Goal: Obtain resource: Obtain resource

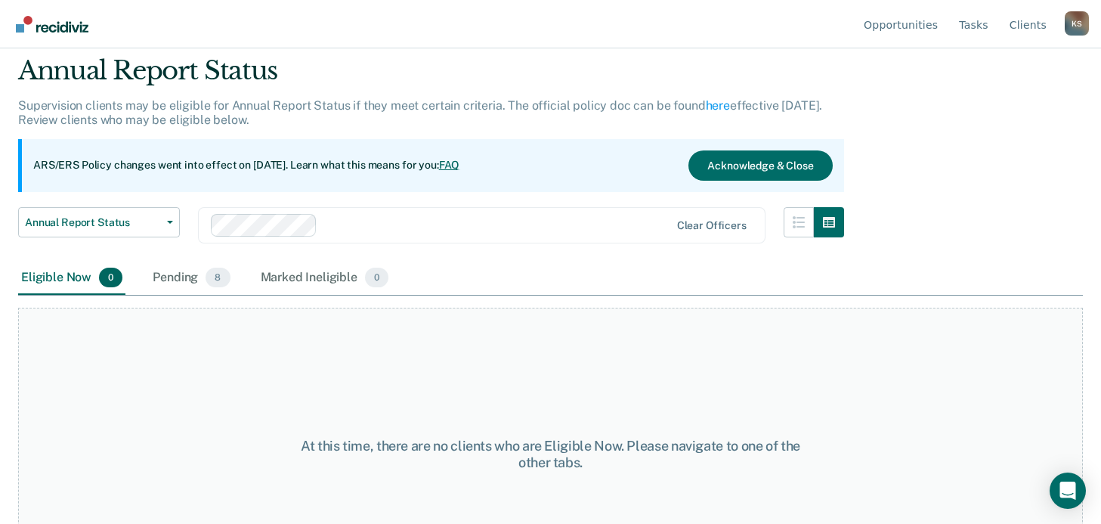
scroll to position [127, 0]
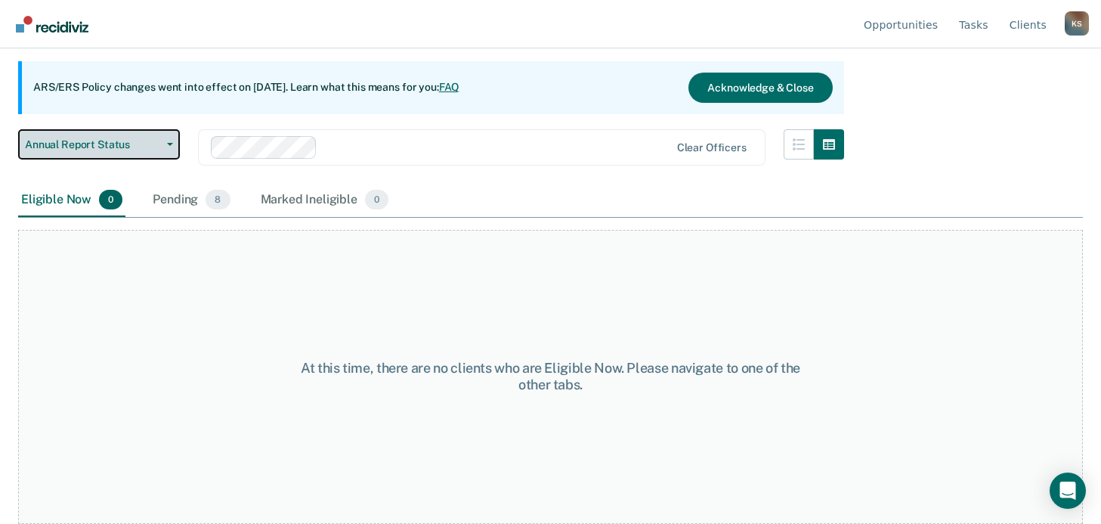
click at [128, 145] on span "Annual Report Status" at bounding box center [93, 144] width 136 height 13
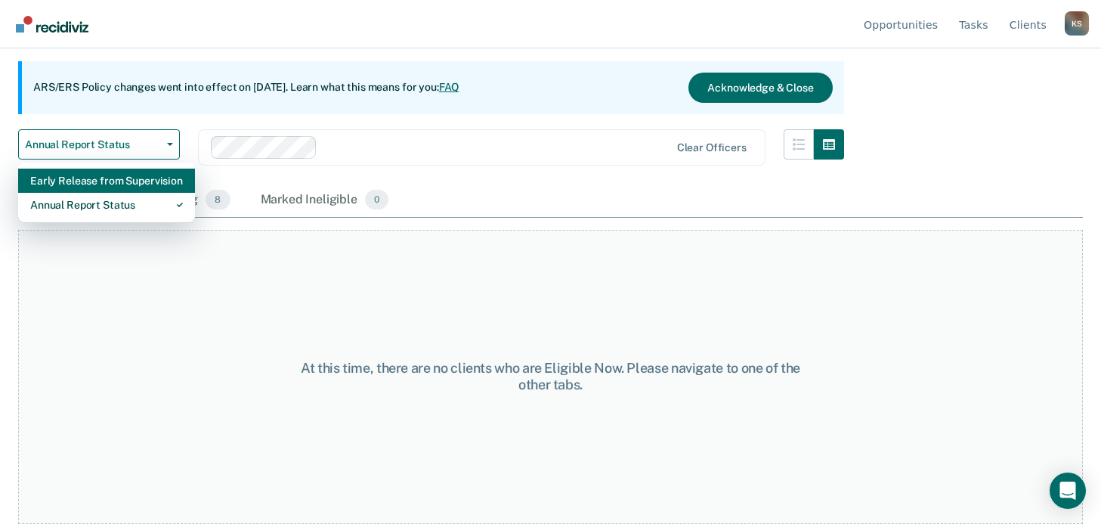
click at [116, 181] on div "Early Release from Supervision" at bounding box center [106, 180] width 153 height 24
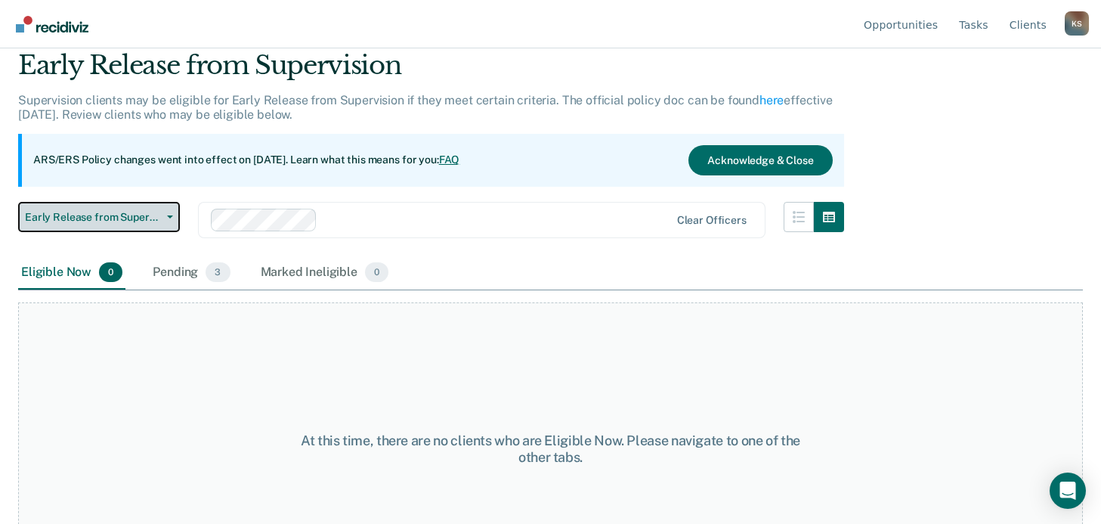
scroll to position [127, 0]
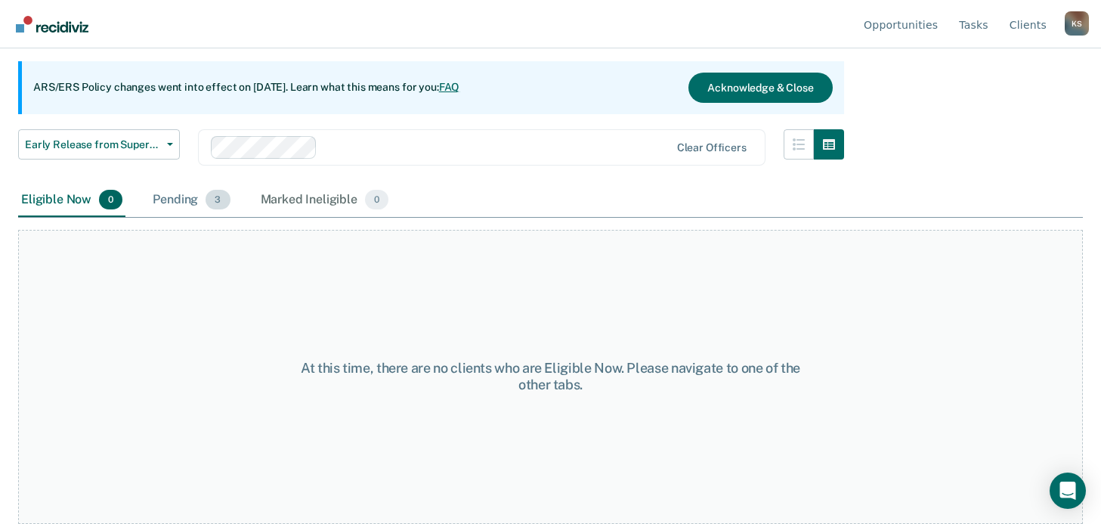
drag, startPoint x: 180, startPoint y: 171, endPoint x: 181, endPoint y: 191, distance: 20.5
click at [180, 178] on div "Early Release from Supervision Early Release from Supervision Annual Report Sta…" at bounding box center [431, 156] width 826 height 54
click at [181, 199] on div "Pending 3" at bounding box center [191, 200] width 83 height 33
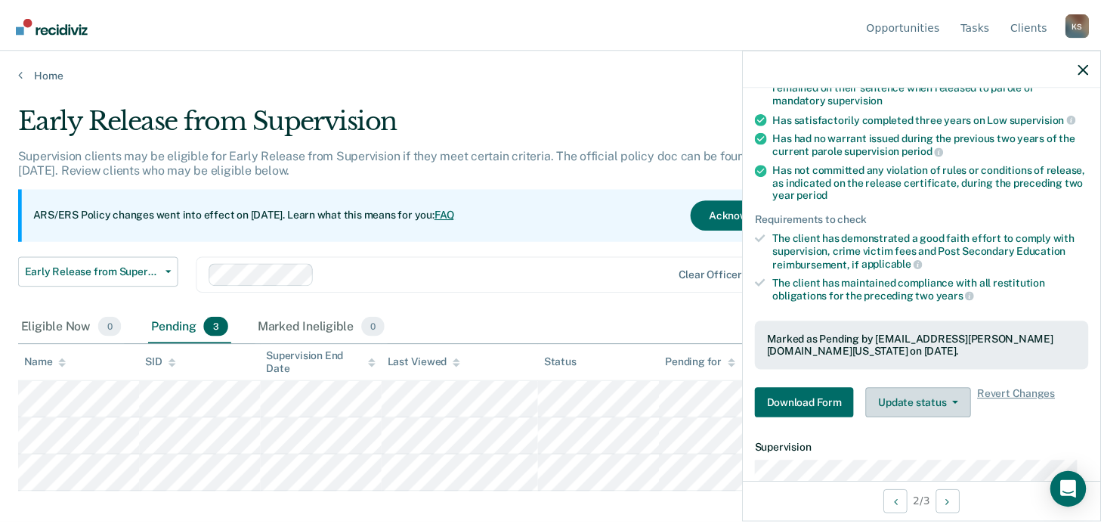
scroll to position [365, 0]
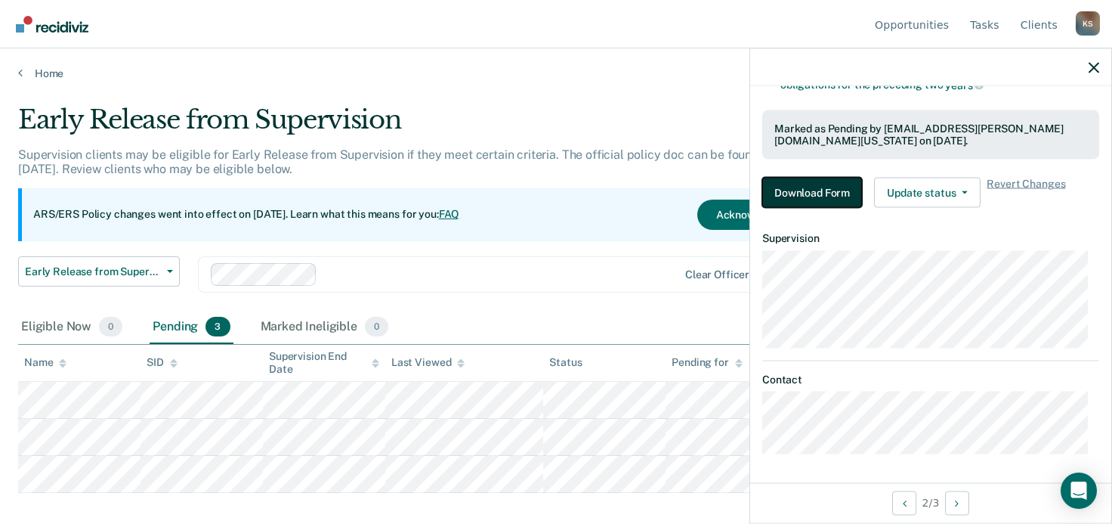
click at [828, 186] on button "Download Form" at bounding box center [812, 193] width 100 height 30
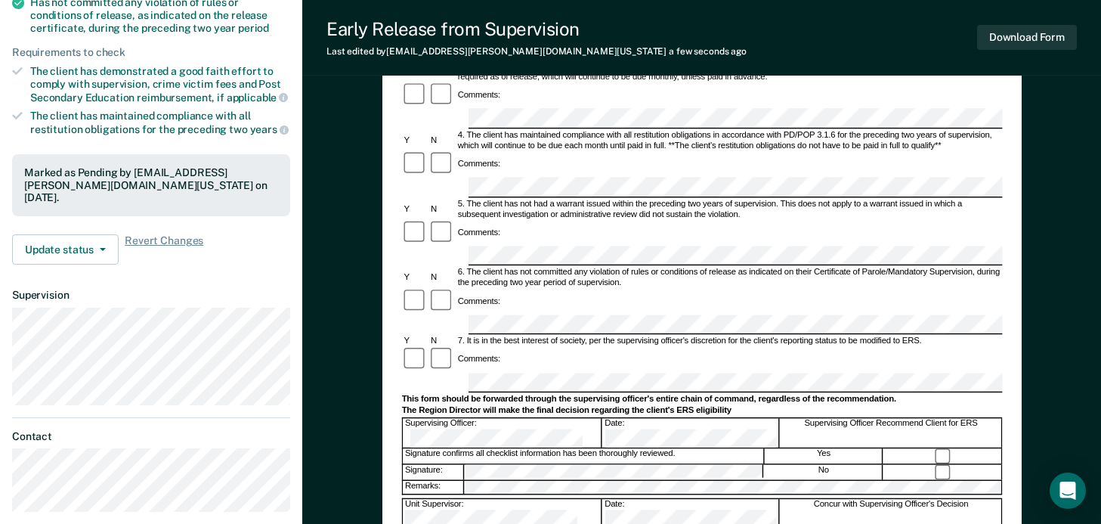
scroll to position [326, 0]
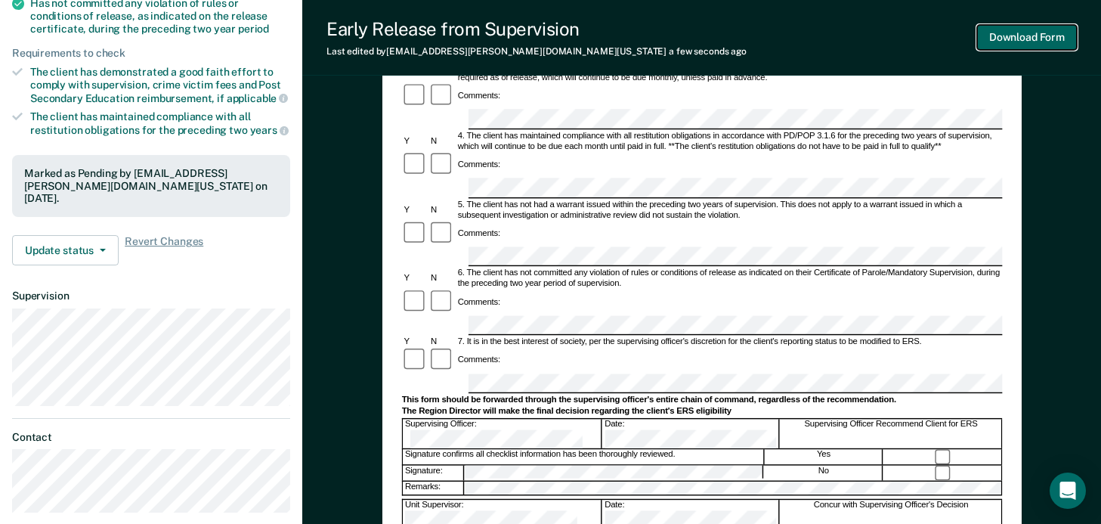
click at [1027, 42] on button "Download Form" at bounding box center [1027, 37] width 100 height 25
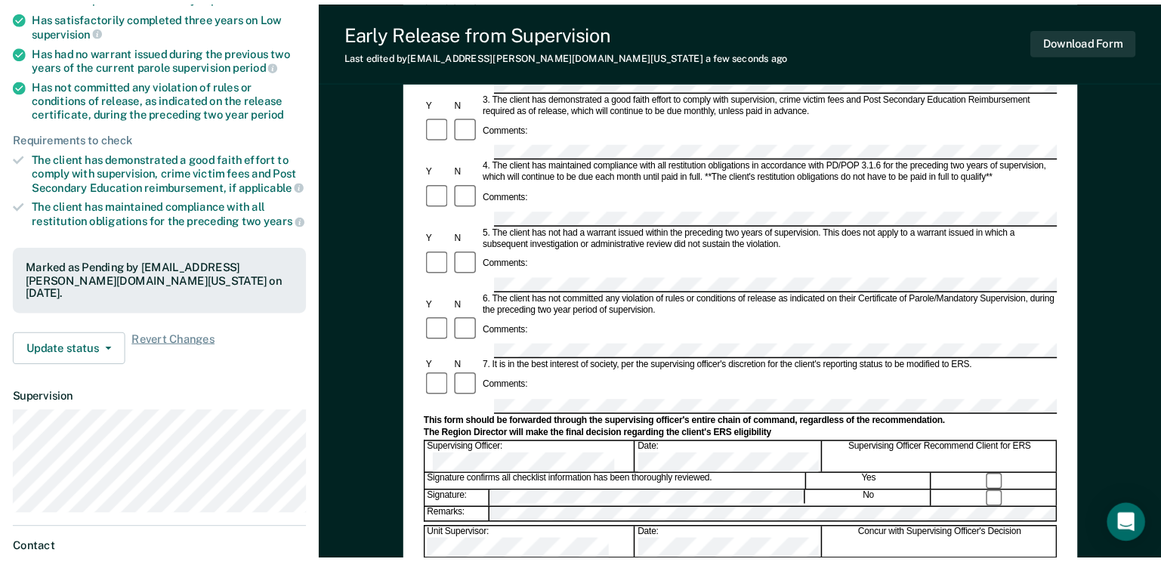
scroll to position [0, 0]
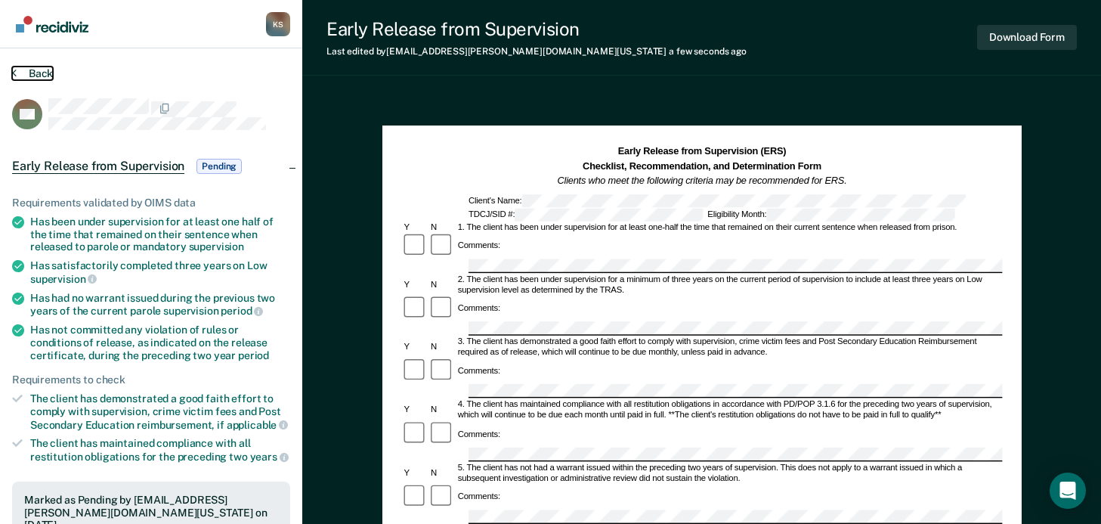
click at [21, 74] on button "Back" at bounding box center [32, 73] width 41 height 14
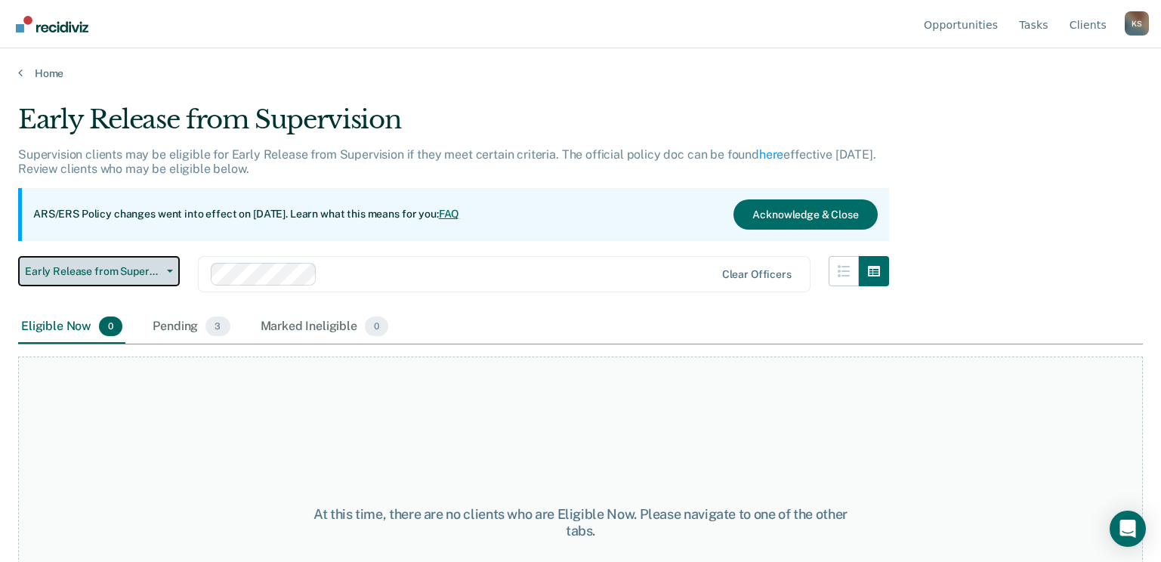
click at [147, 273] on span "Early Release from Supervision" at bounding box center [93, 271] width 136 height 13
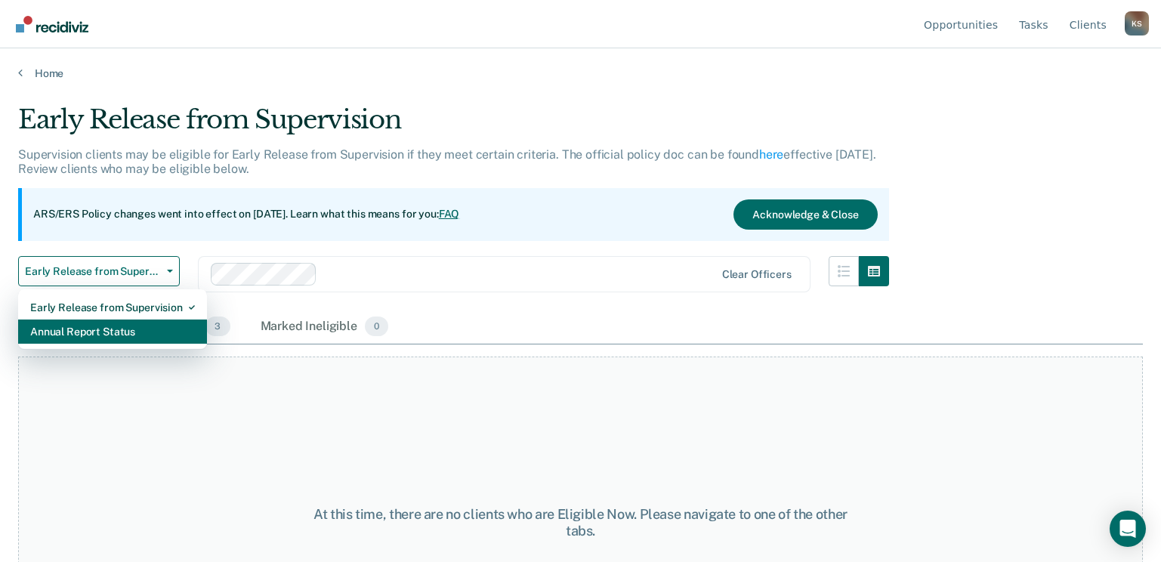
click at [138, 333] on div "Annual Report Status" at bounding box center [112, 332] width 165 height 24
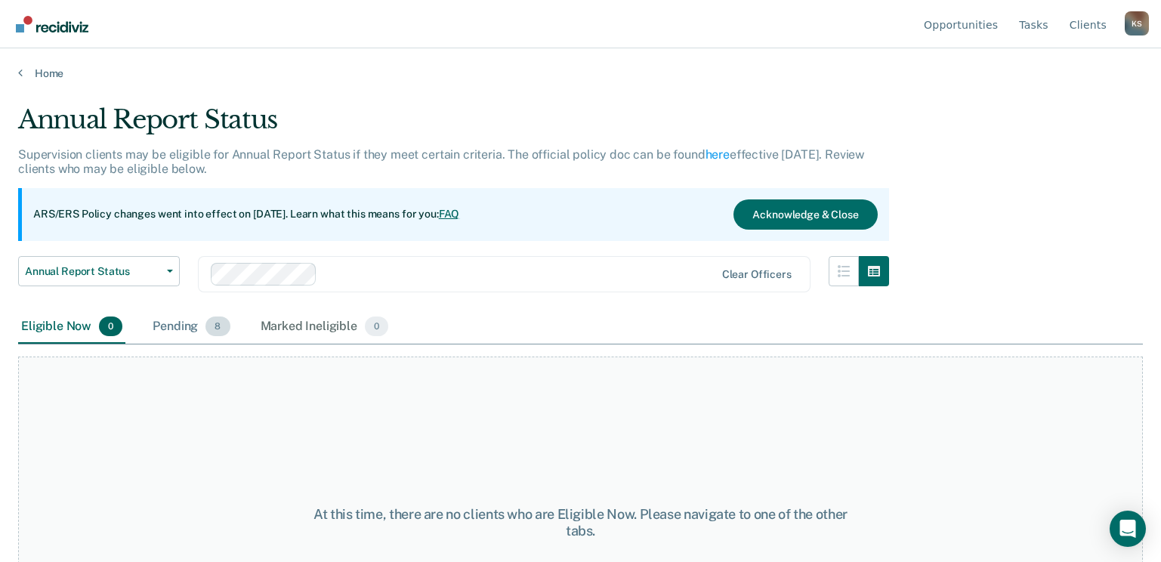
click at [189, 330] on div "Pending 8" at bounding box center [191, 326] width 83 height 33
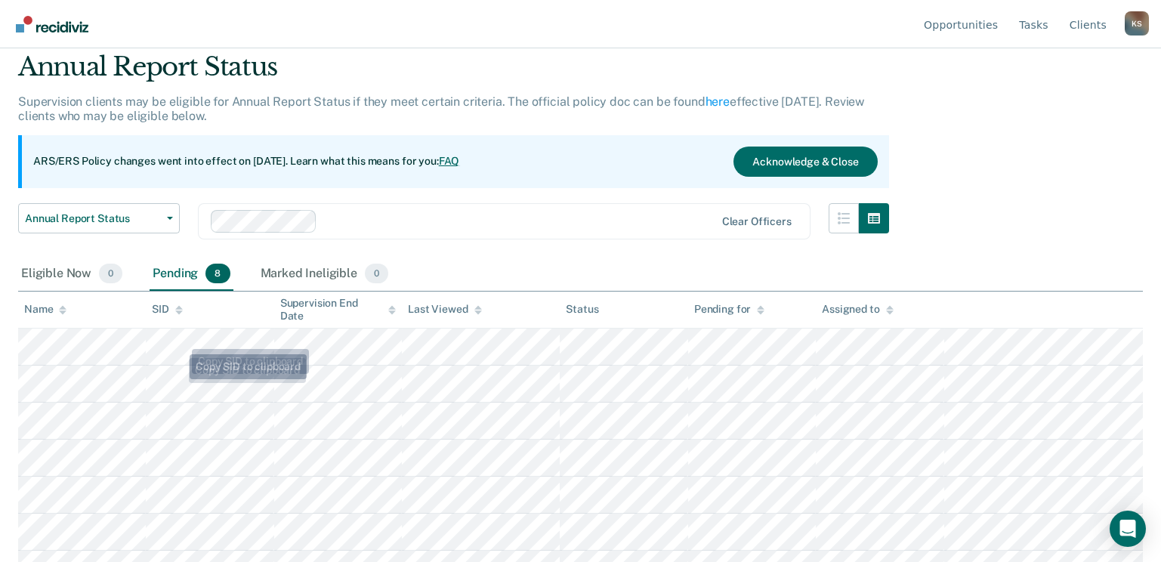
scroll to position [116, 0]
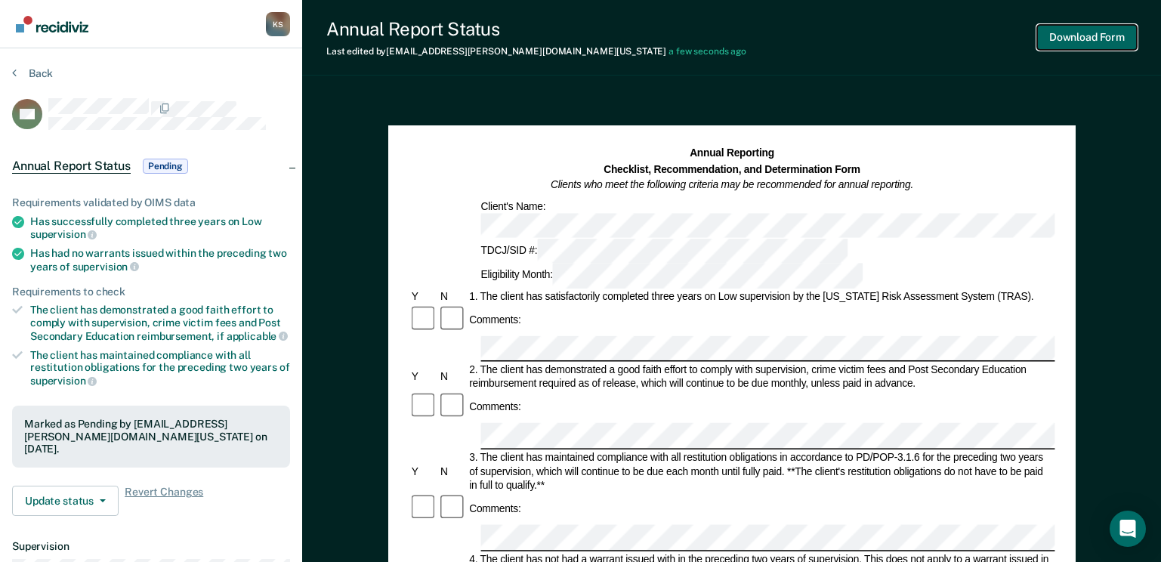
click at [1063, 36] on button "Download Form" at bounding box center [1087, 37] width 100 height 25
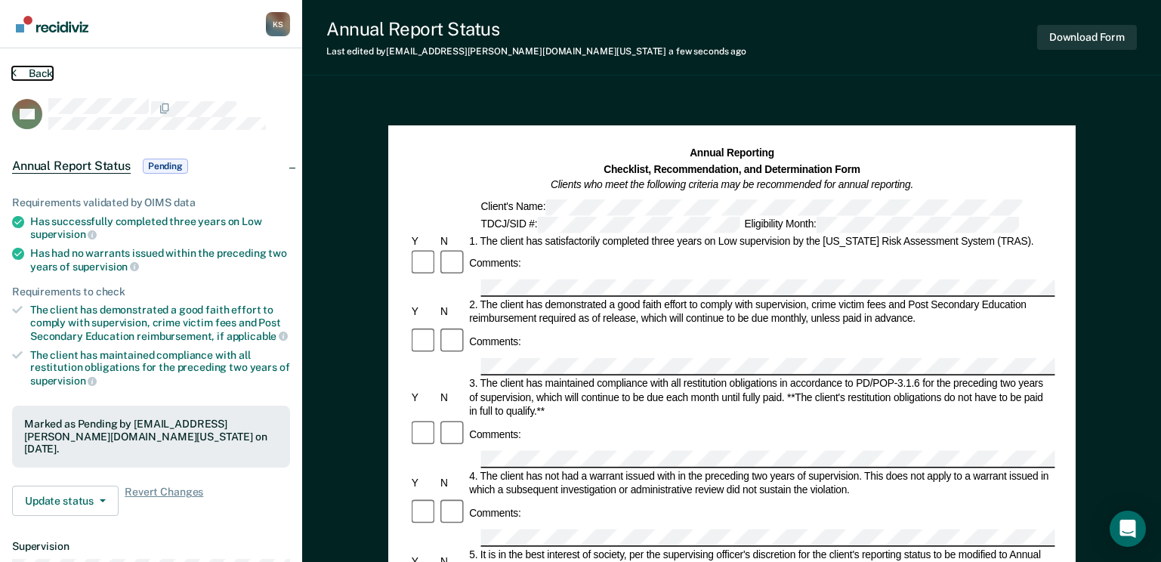
click at [44, 73] on button "Back" at bounding box center [32, 73] width 41 height 14
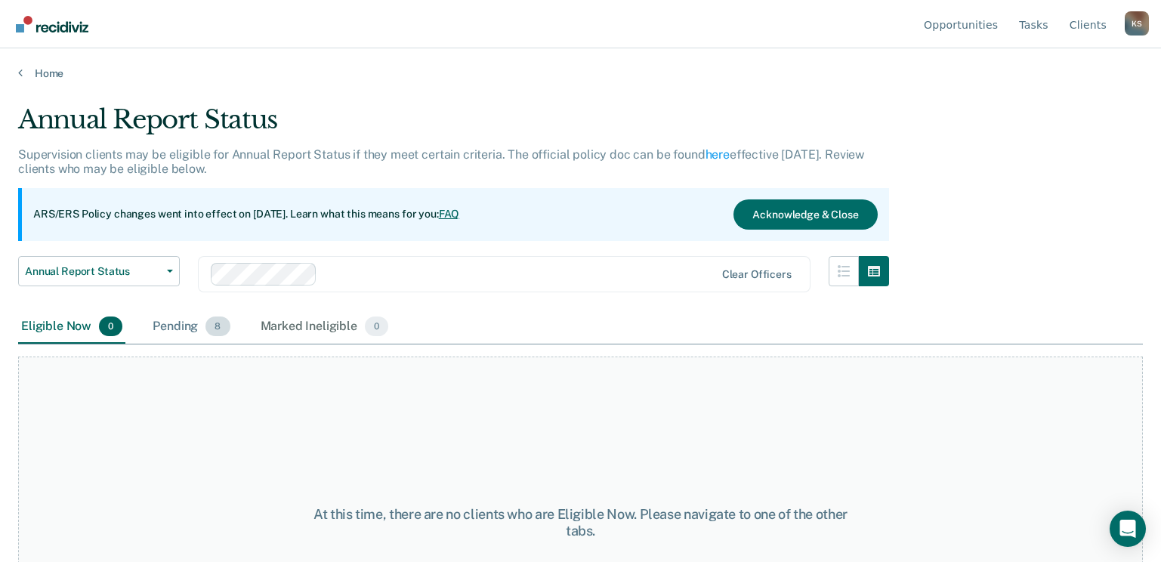
click at [186, 326] on div "Pending 8" at bounding box center [191, 326] width 83 height 33
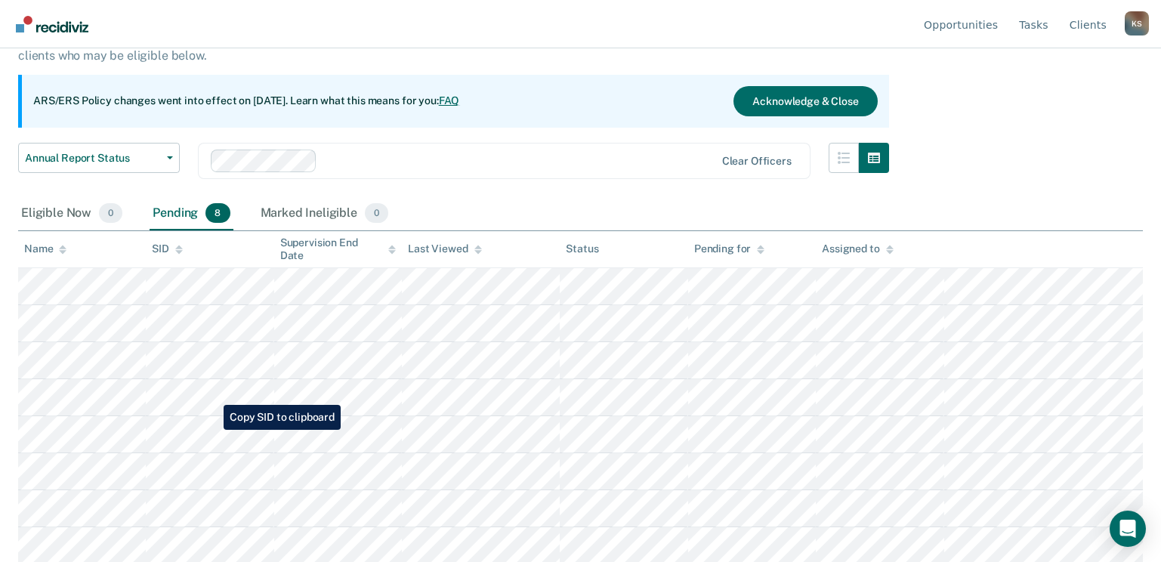
scroll to position [116, 0]
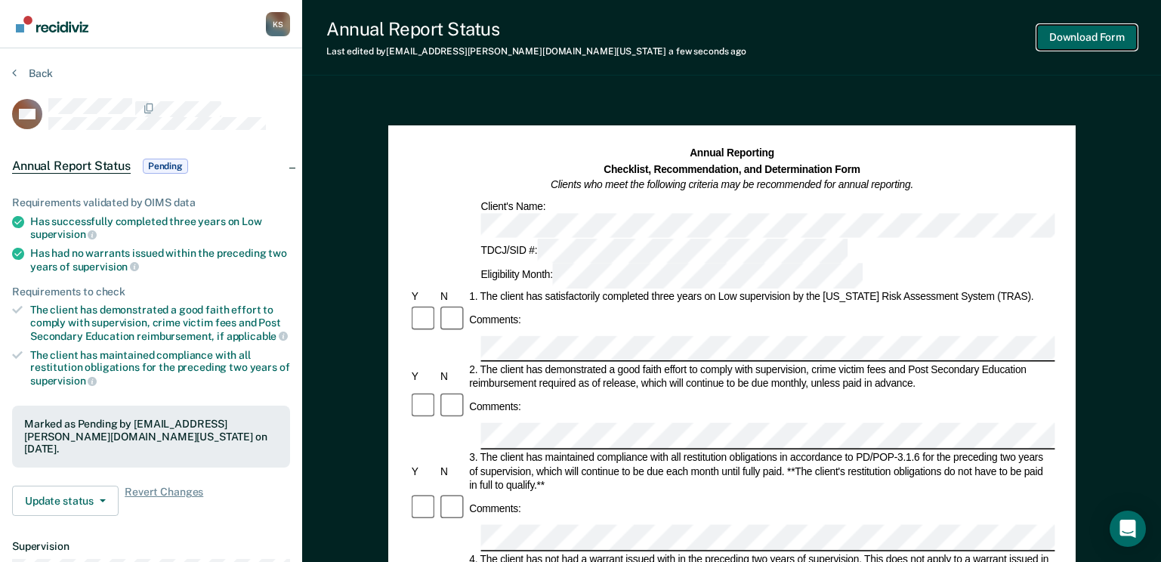
click at [1098, 36] on button "Download Form" at bounding box center [1087, 37] width 100 height 25
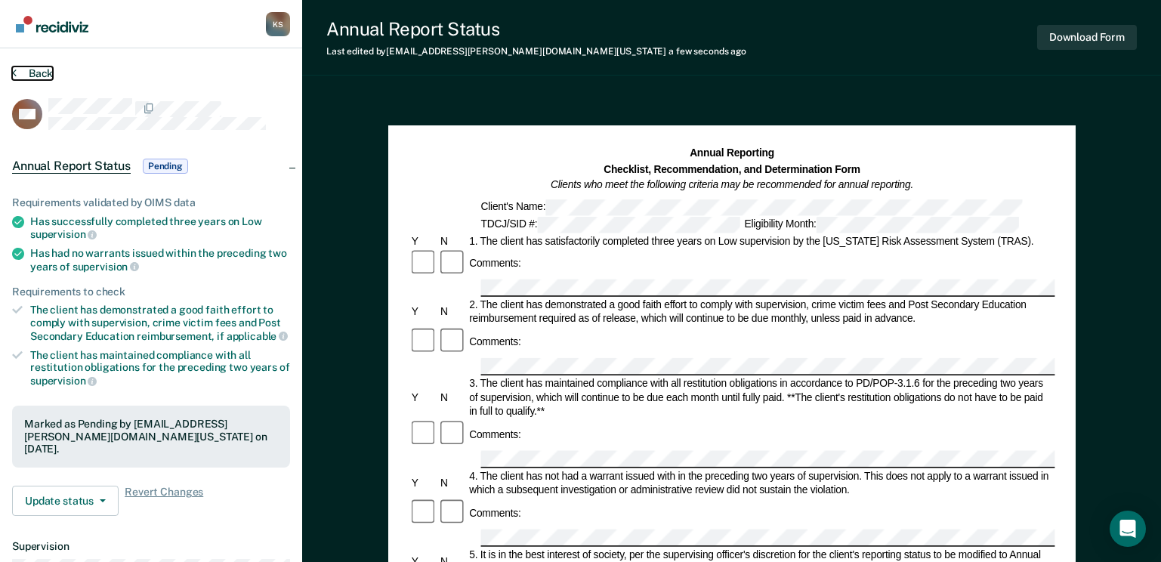
click at [13, 68] on icon at bounding box center [14, 72] width 5 height 12
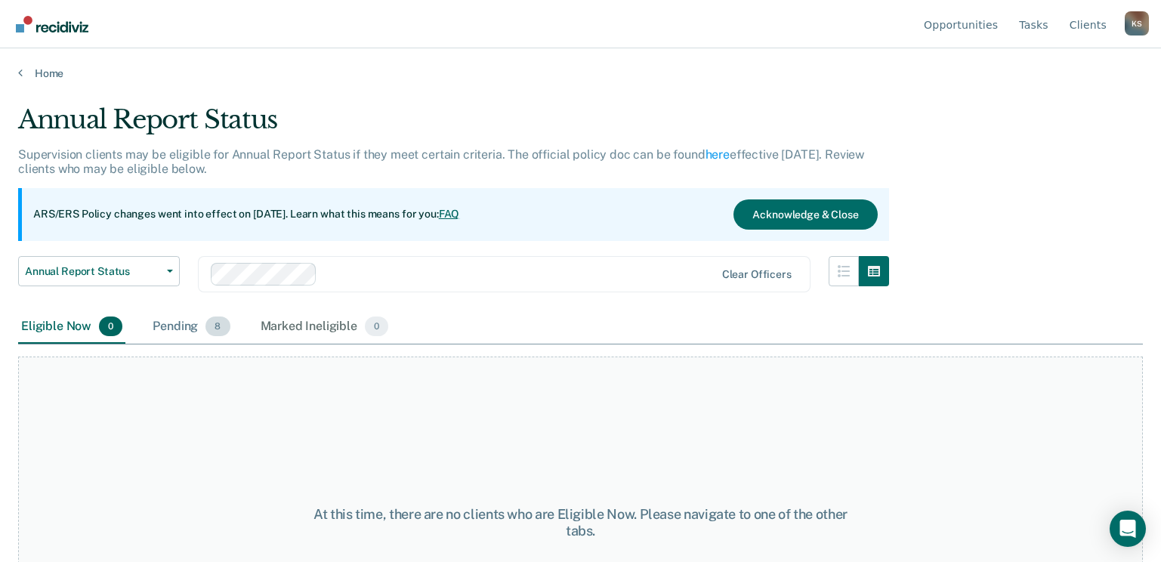
click at [179, 333] on div "Pending 8" at bounding box center [191, 326] width 83 height 33
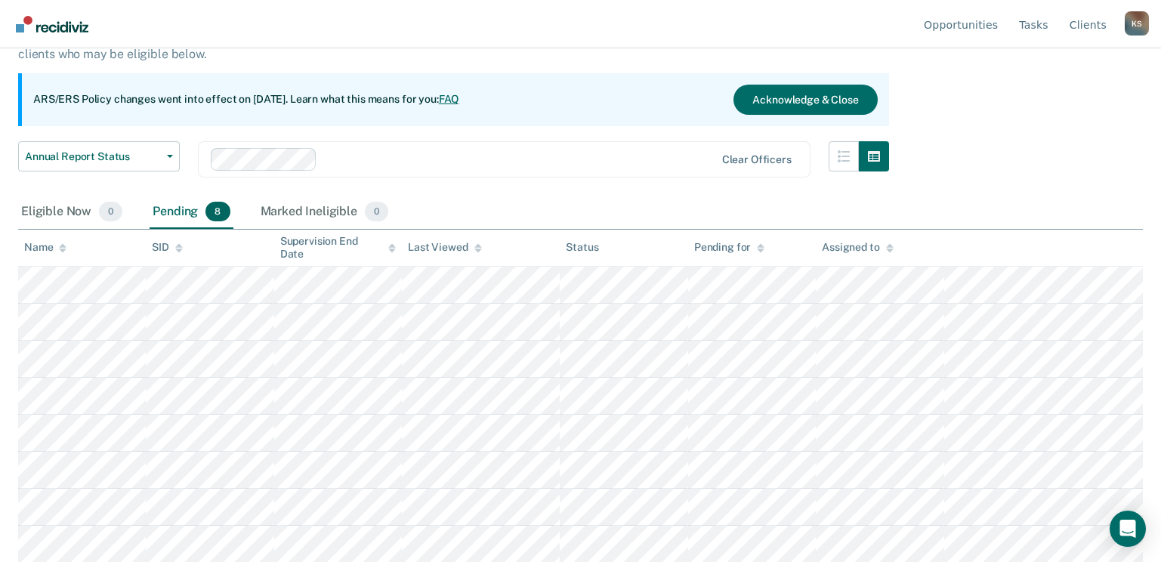
scroll to position [116, 0]
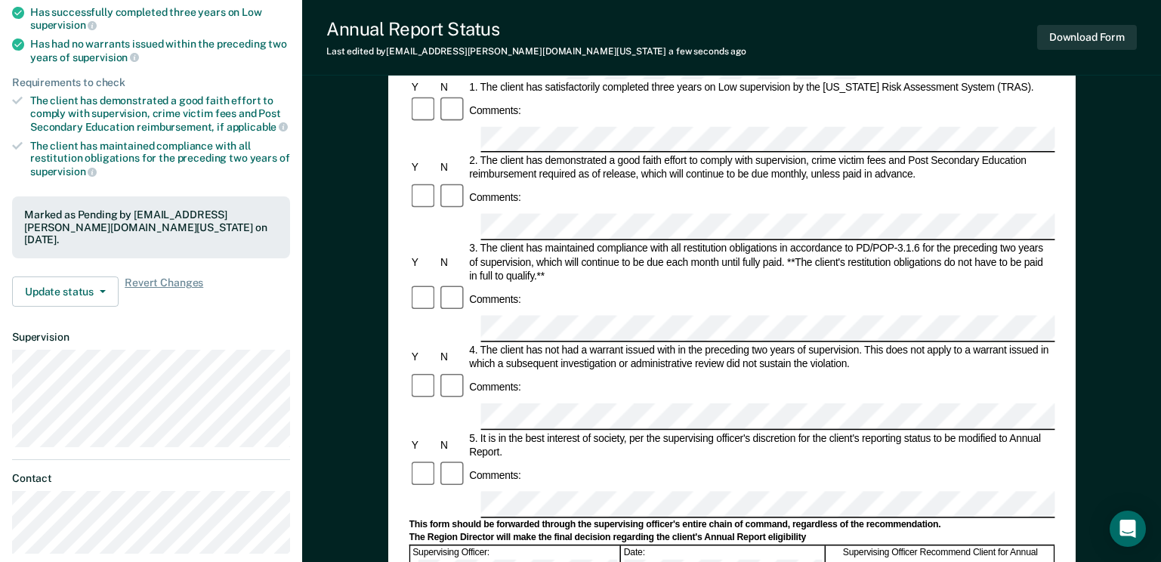
scroll to position [227, 0]
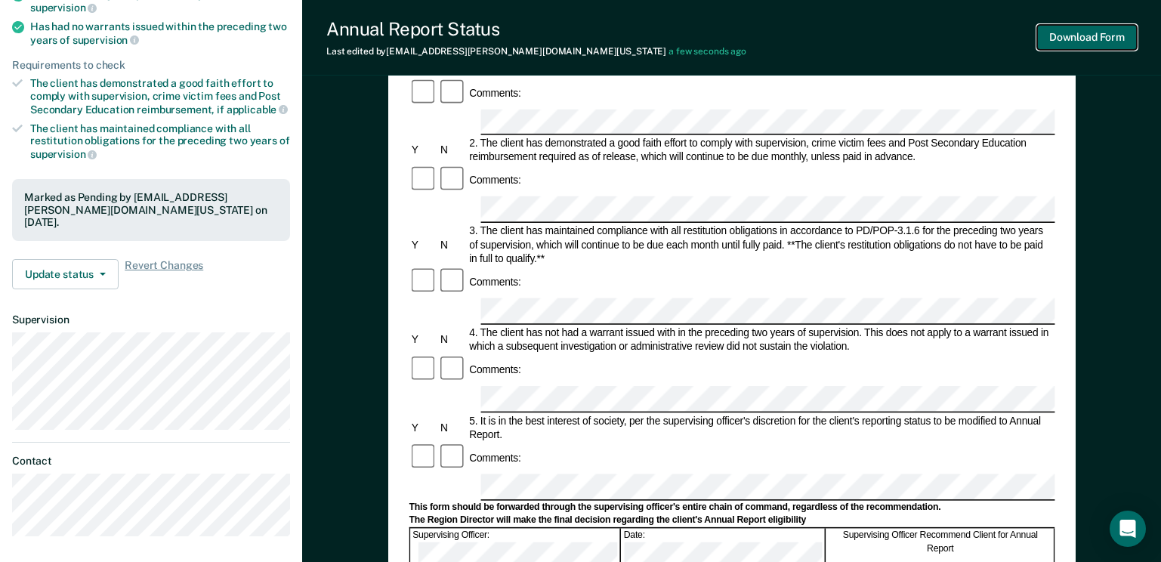
click at [1080, 37] on button "Download Form" at bounding box center [1087, 37] width 100 height 25
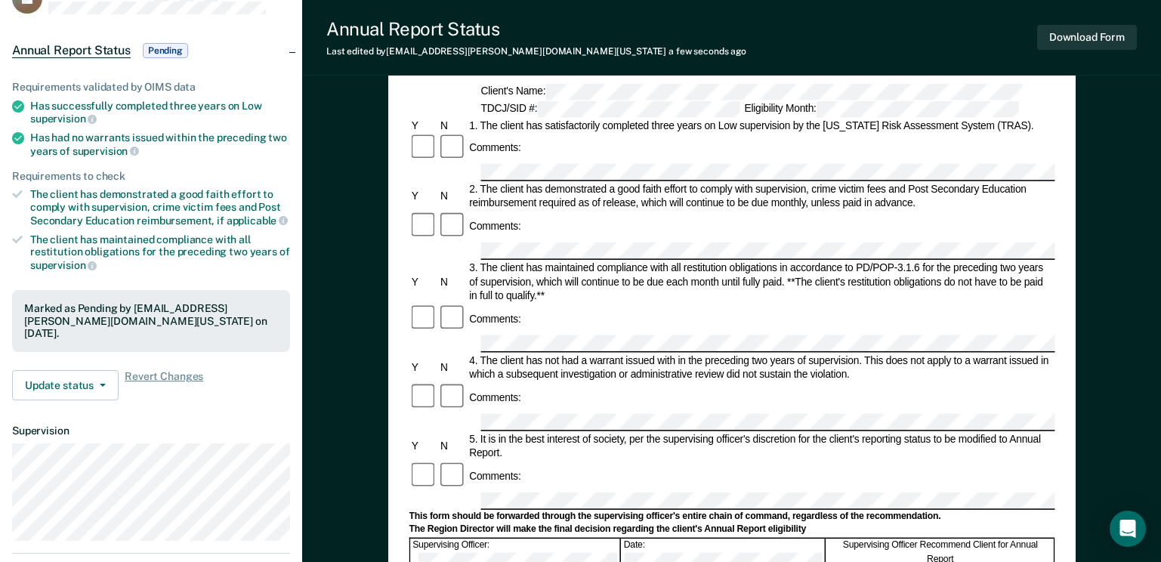
scroll to position [0, 0]
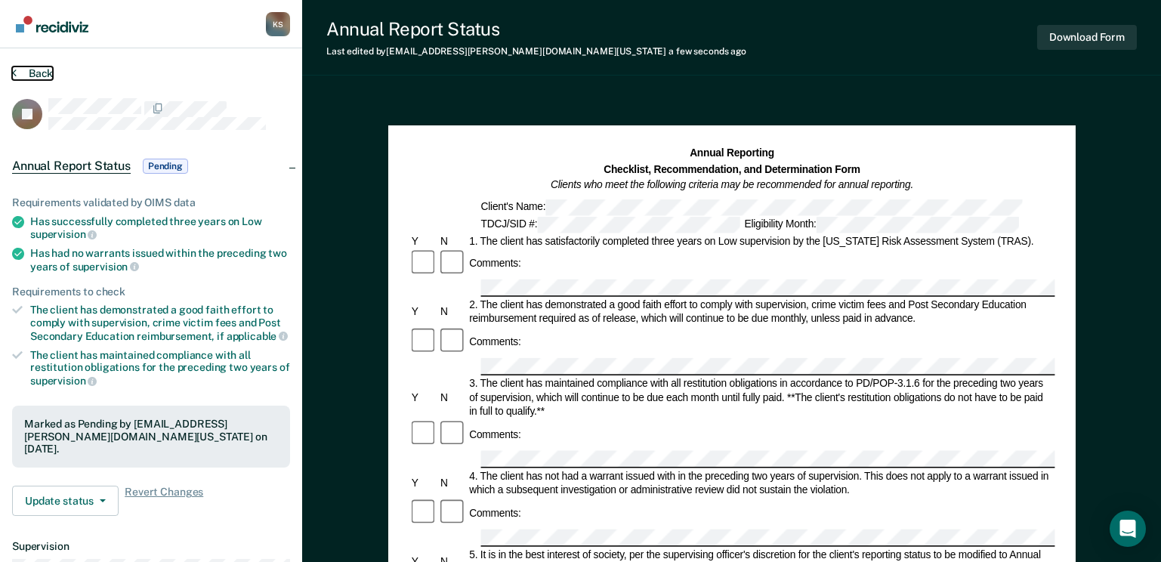
click at [30, 70] on button "Back" at bounding box center [32, 73] width 41 height 14
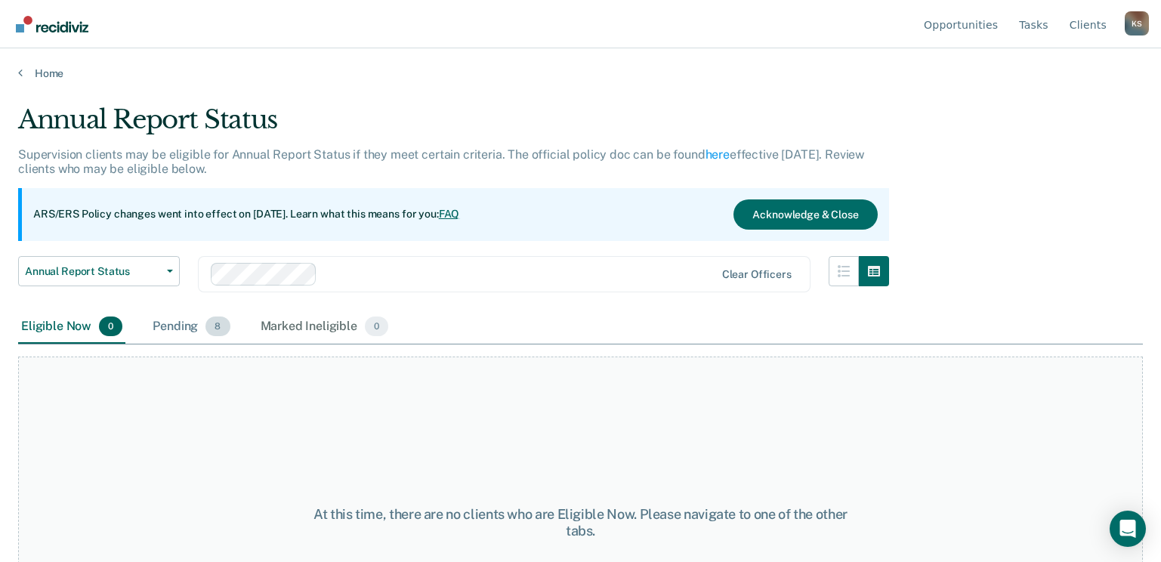
click at [223, 326] on span "8" at bounding box center [217, 327] width 24 height 20
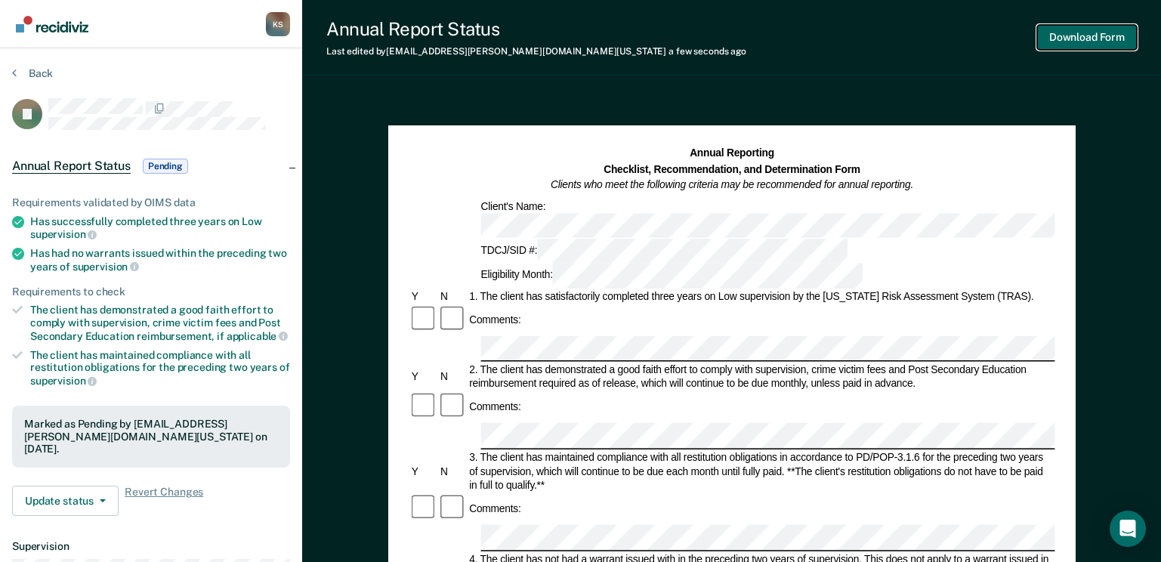
click at [1074, 40] on button "Download Form" at bounding box center [1087, 37] width 100 height 25
